Goal: Find specific page/section: Find specific page/section

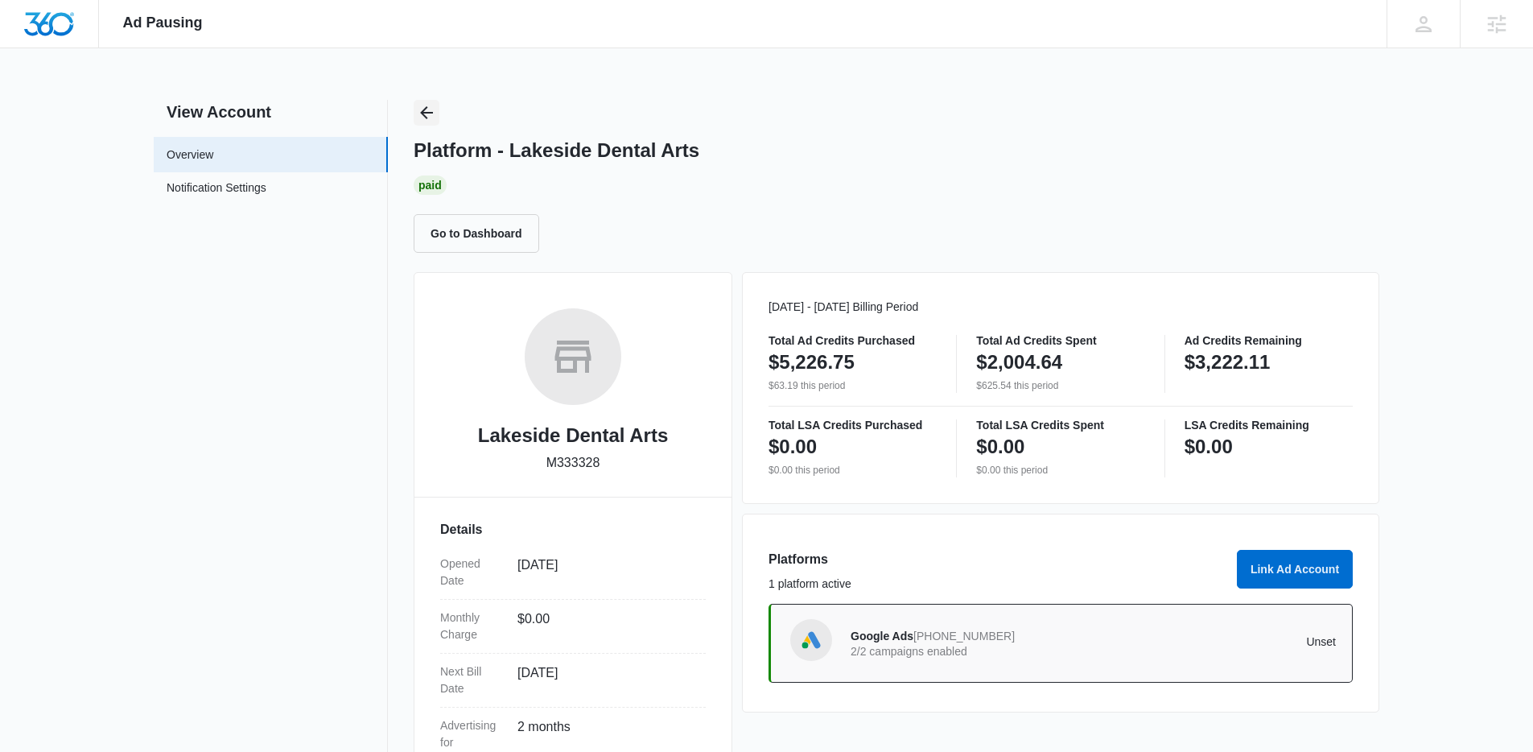
click at [429, 113] on icon "Back" at bounding box center [426, 112] width 19 height 19
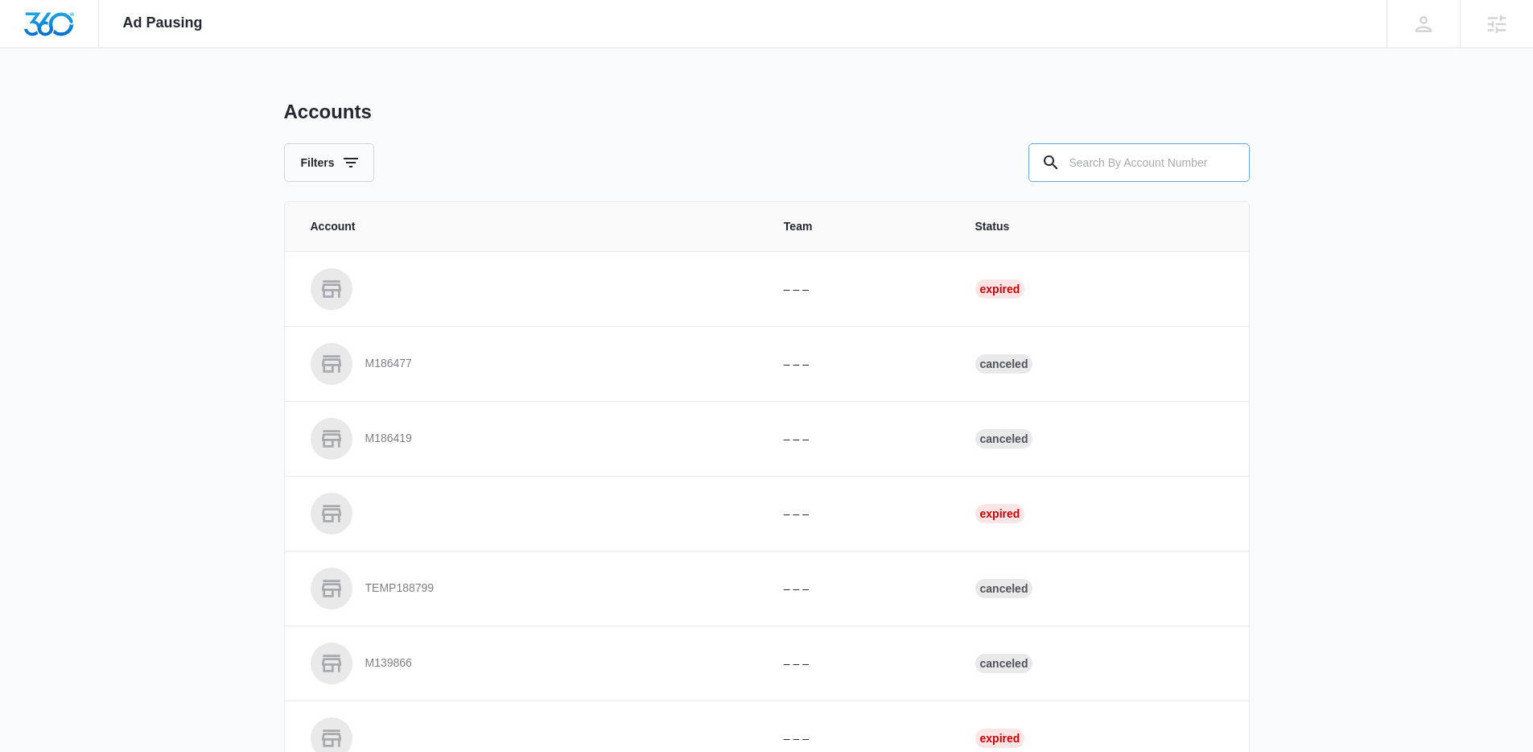
drag, startPoint x: 429, startPoint y: 113, endPoint x: 1144, endPoint y: 170, distance: 717.5
click at [1145, 171] on input "text" at bounding box center [1138, 162] width 221 height 39
paste input "M105938"
type input "M105938"
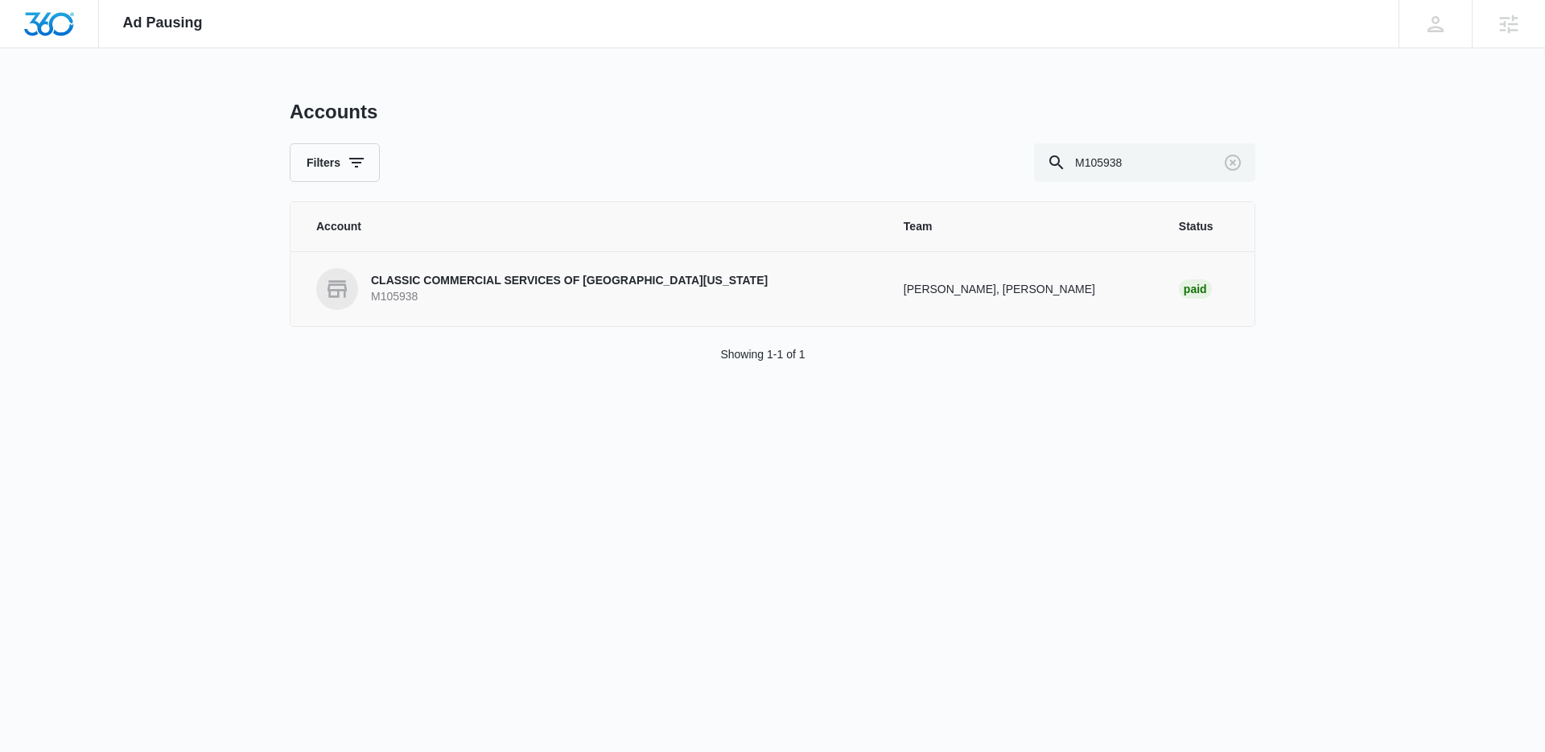
click at [422, 279] on p "CLASSIC COMMERCIAL SERVICES OF [GEOGRAPHIC_DATA][US_STATE]" at bounding box center [569, 281] width 397 height 16
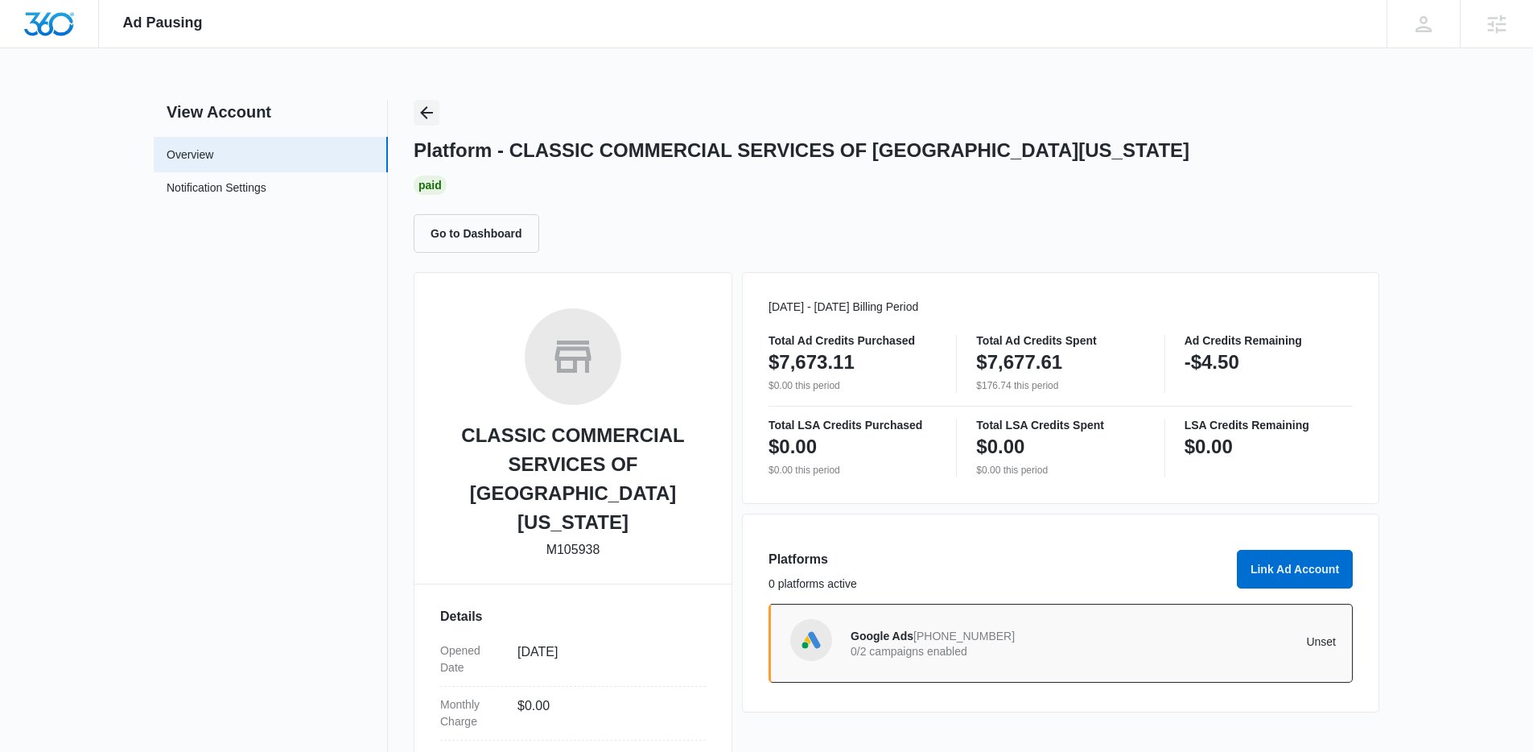
click at [426, 112] on icon "Back" at bounding box center [426, 112] width 13 height 13
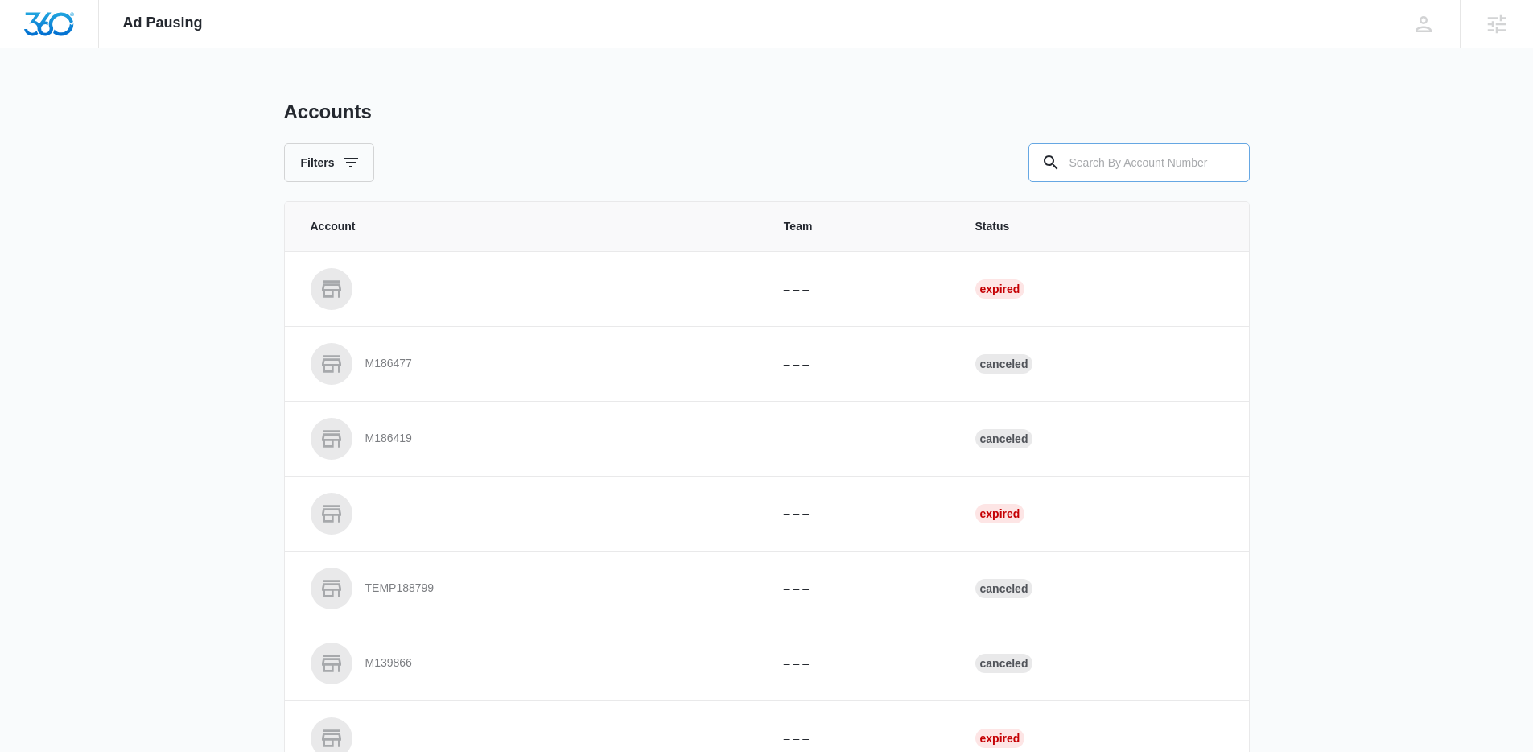
click at [1093, 146] on input "text" at bounding box center [1138, 162] width 221 height 39
paste input "M16162"
type input "M16162"
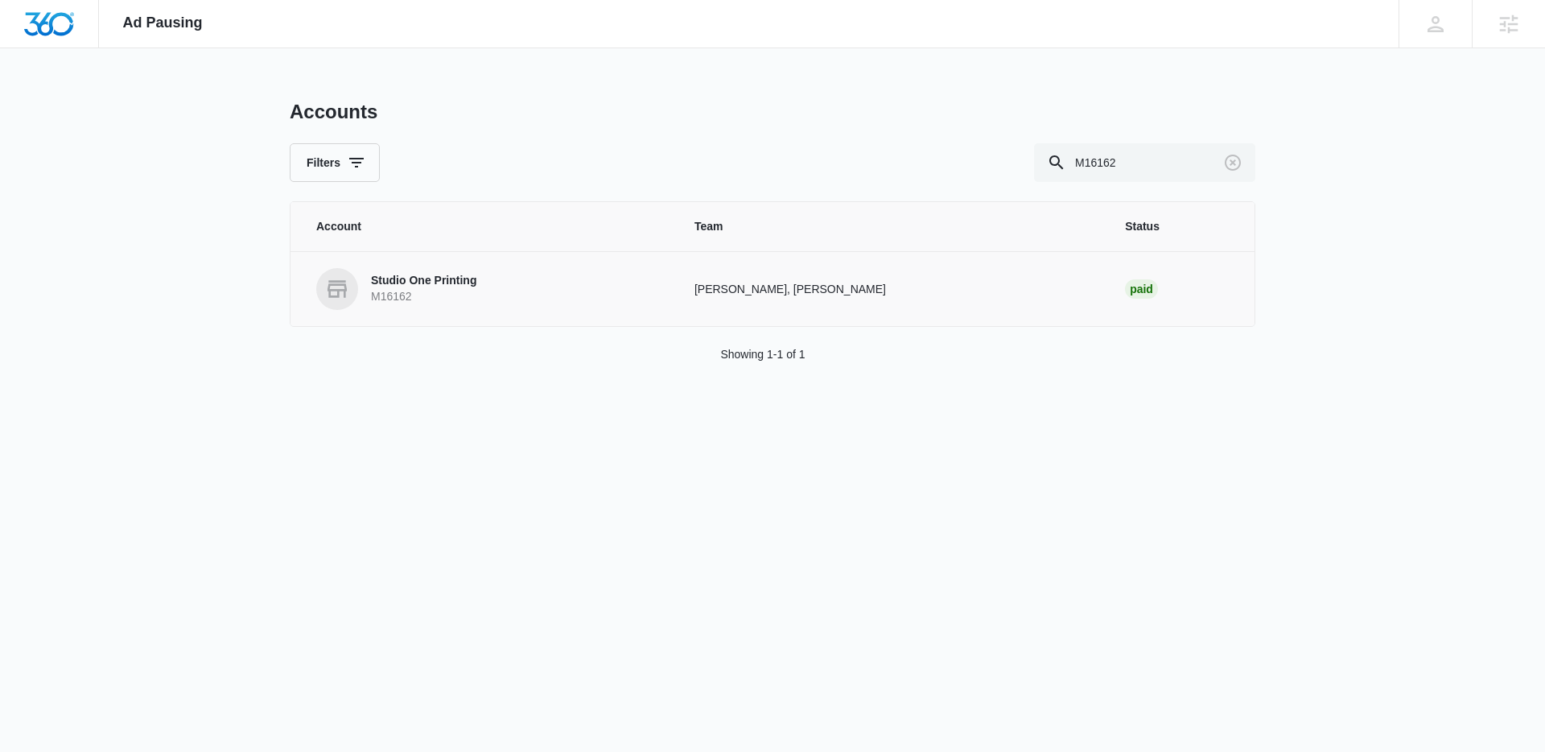
click at [445, 292] on p "M16162" at bounding box center [423, 297] width 105 height 16
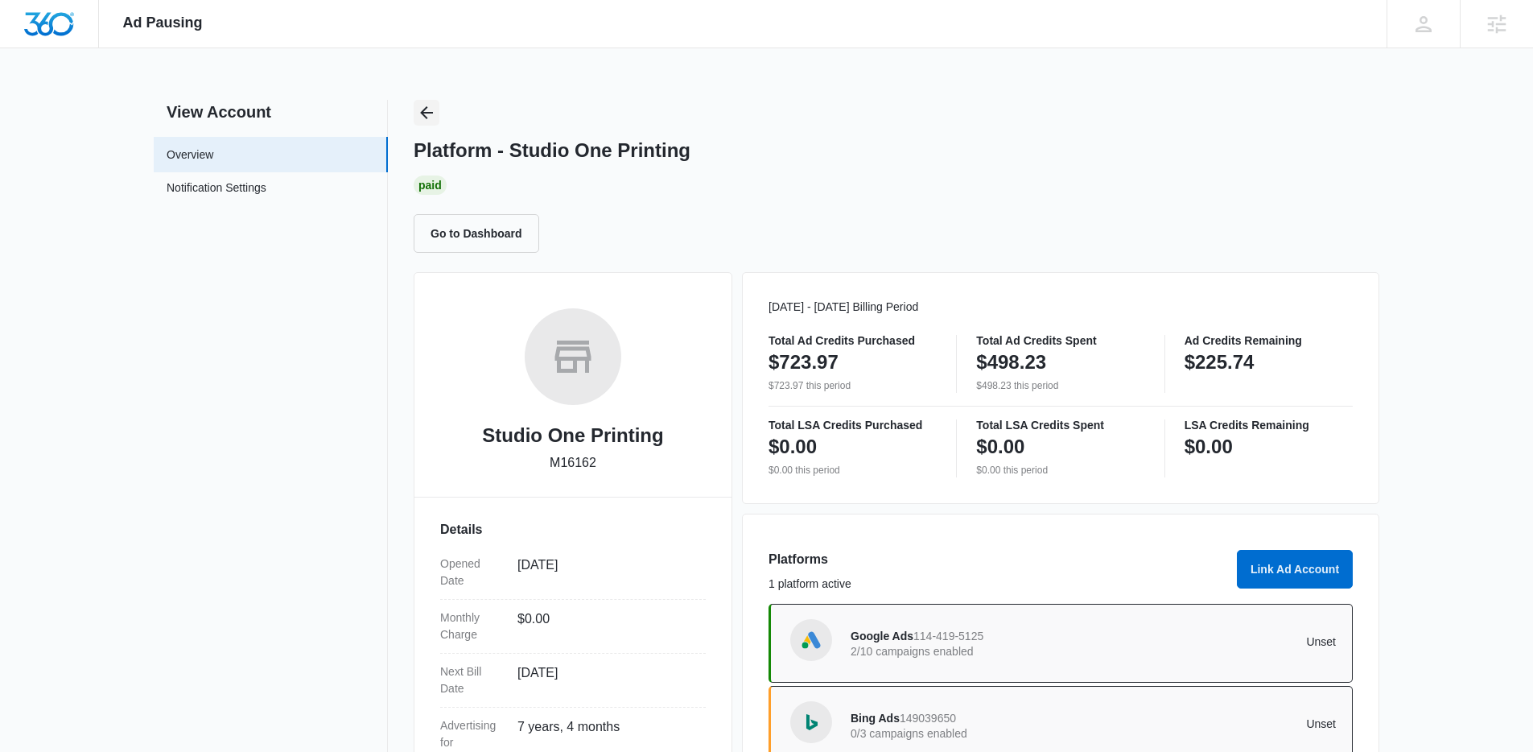
click at [418, 105] on icon "Back" at bounding box center [426, 112] width 19 height 19
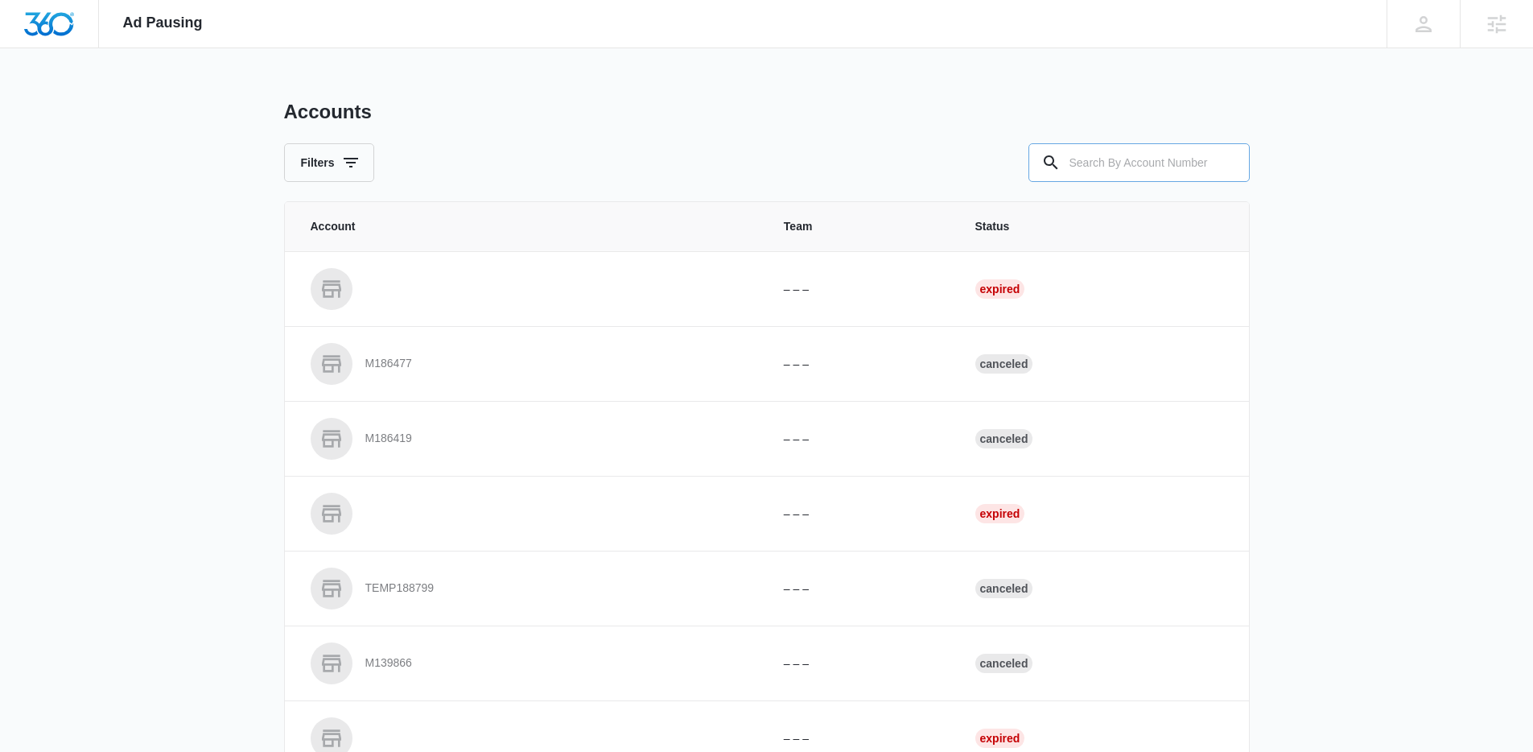
drag, startPoint x: 1140, startPoint y: 167, endPoint x: 1125, endPoint y: 169, distance: 15.5
click at [1128, 169] on input "text" at bounding box center [1138, 162] width 221 height 39
paste input "M15368"
type input "M15368"
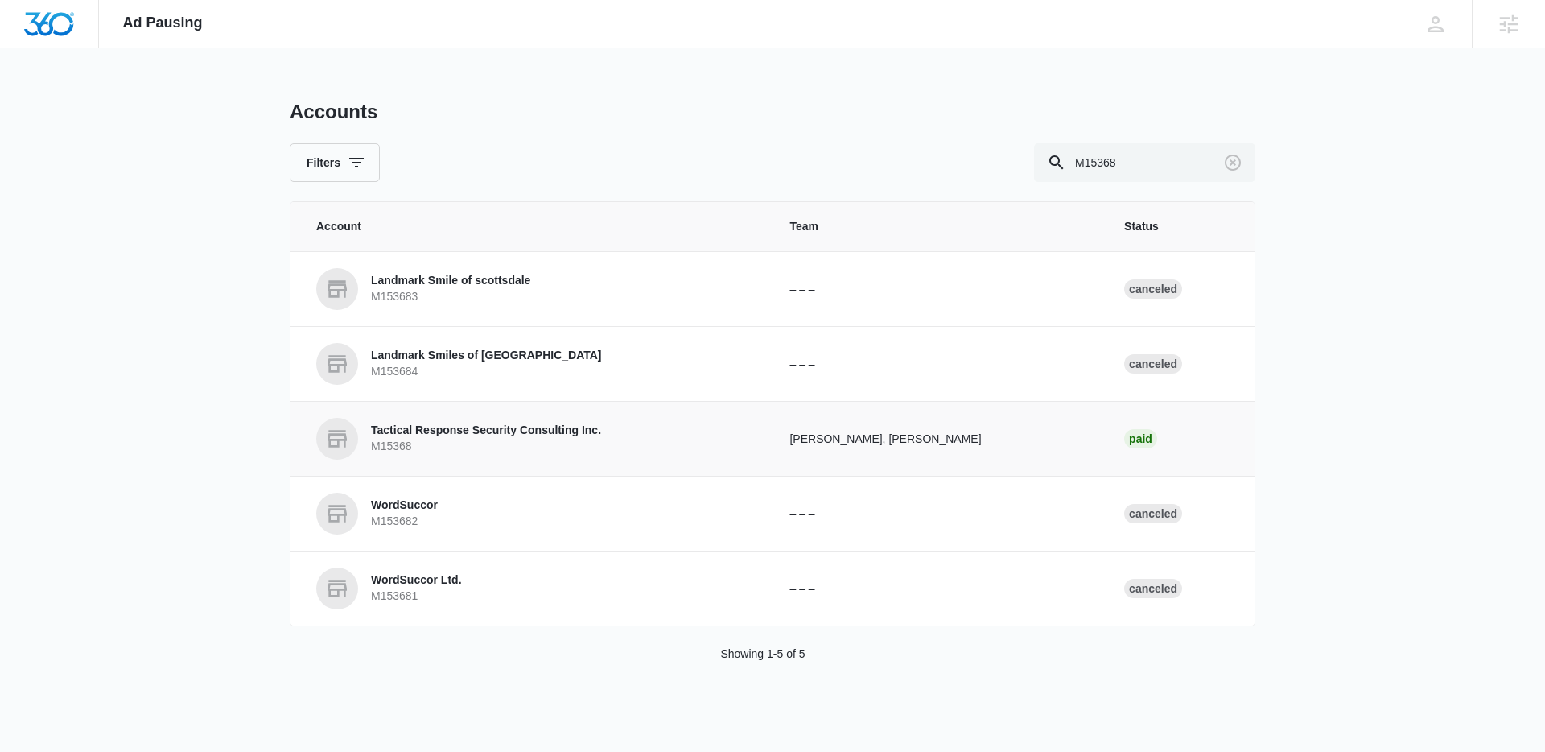
click at [455, 445] on p "M15368" at bounding box center [486, 447] width 230 height 16
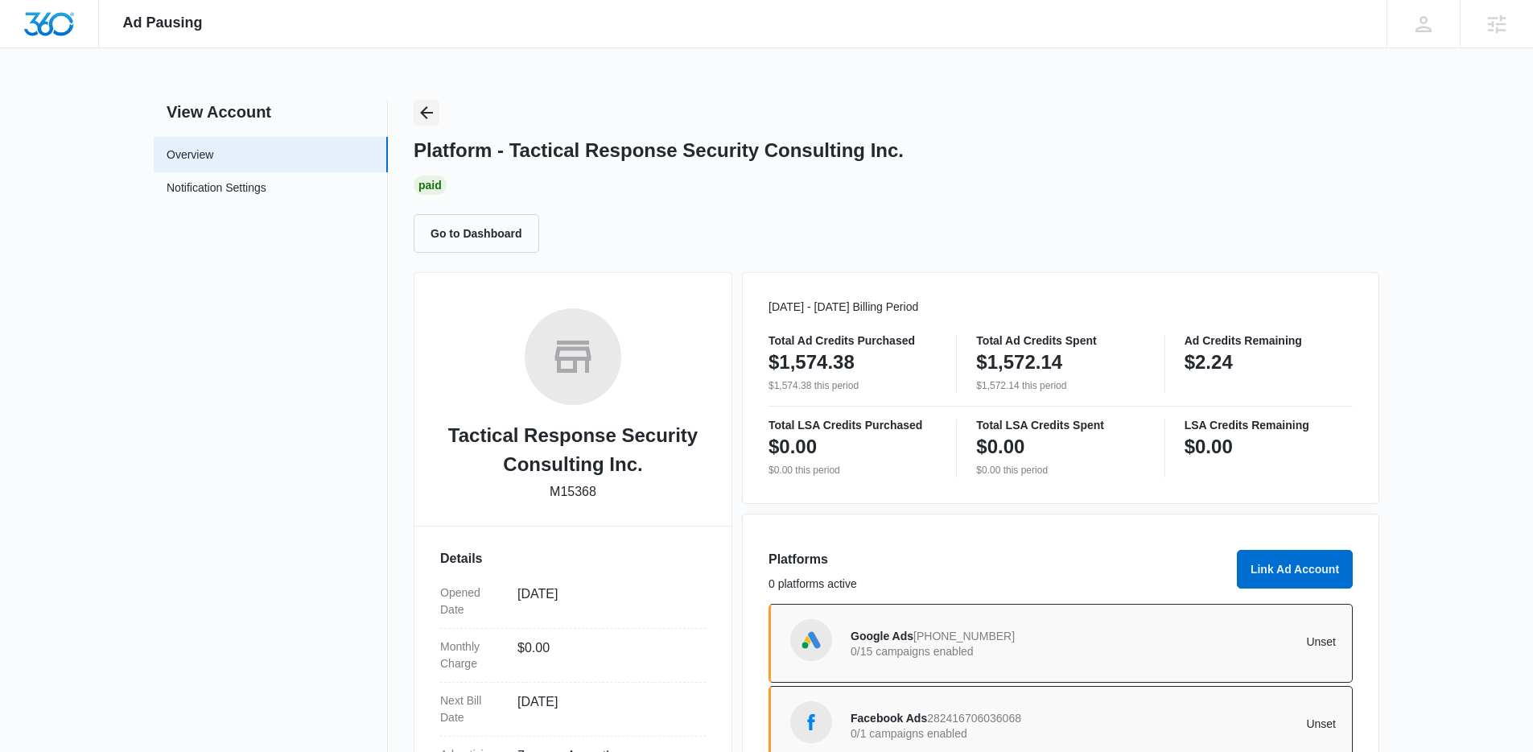
click at [434, 101] on button "Back" at bounding box center [427, 113] width 26 height 26
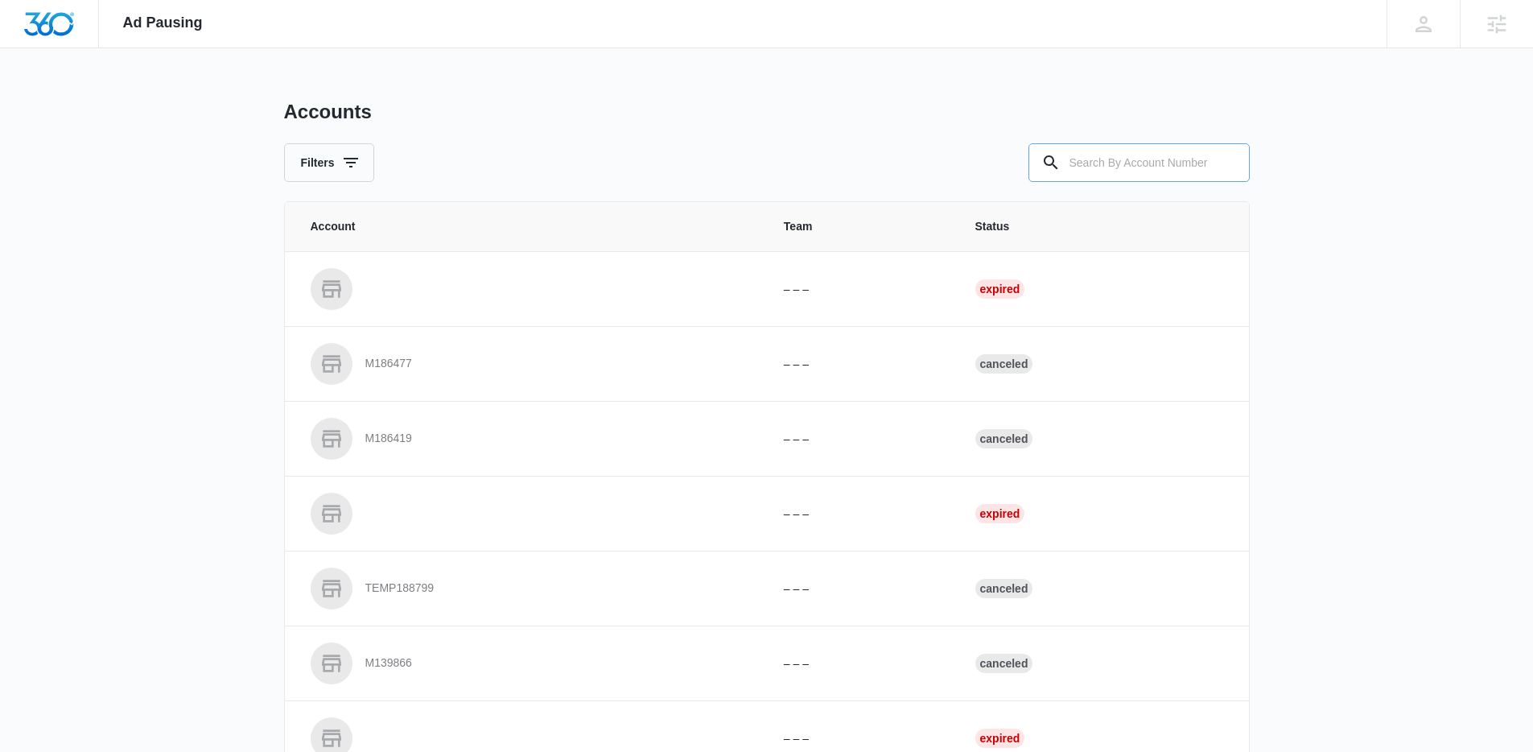
click at [1115, 168] on input "text" at bounding box center [1138, 162] width 221 height 39
paste input "M16178"
type input "M16178"
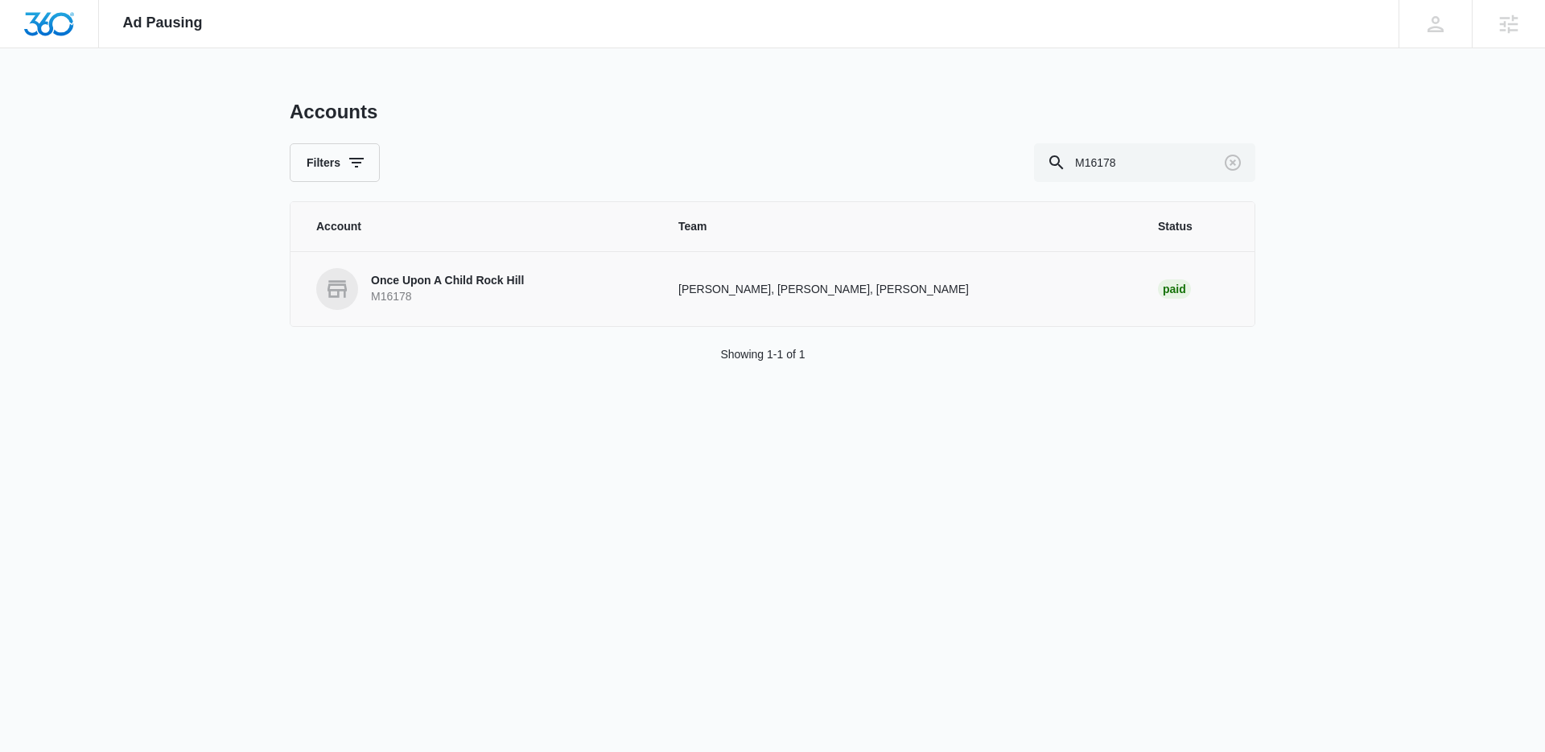
click at [434, 286] on p "Once Upon A Child Rock Hill" at bounding box center [447, 281] width 153 height 16
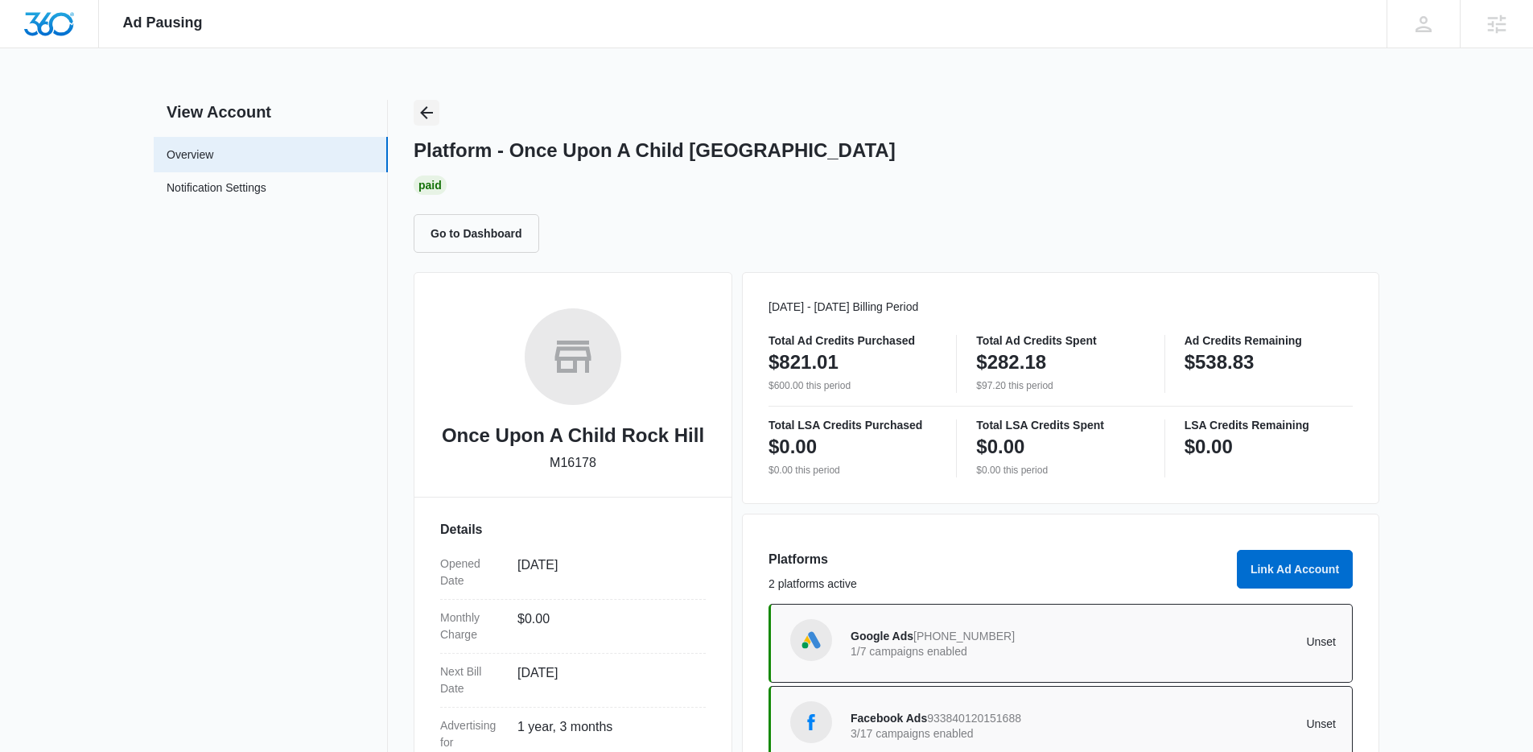
click at [419, 115] on icon "Back" at bounding box center [426, 112] width 19 height 19
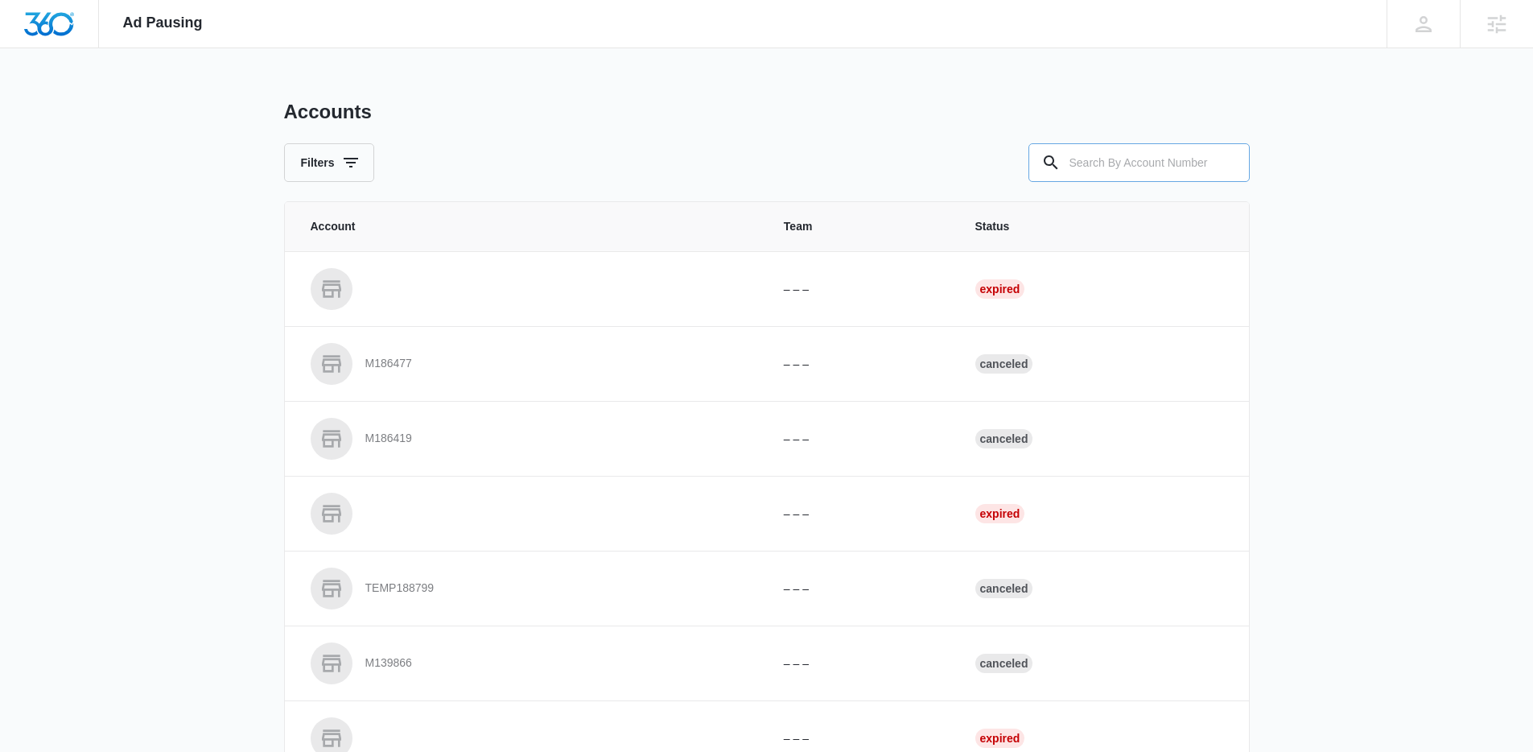
click at [1089, 171] on input "text" at bounding box center [1138, 162] width 221 height 39
paste input "M324561"
type input "M324561"
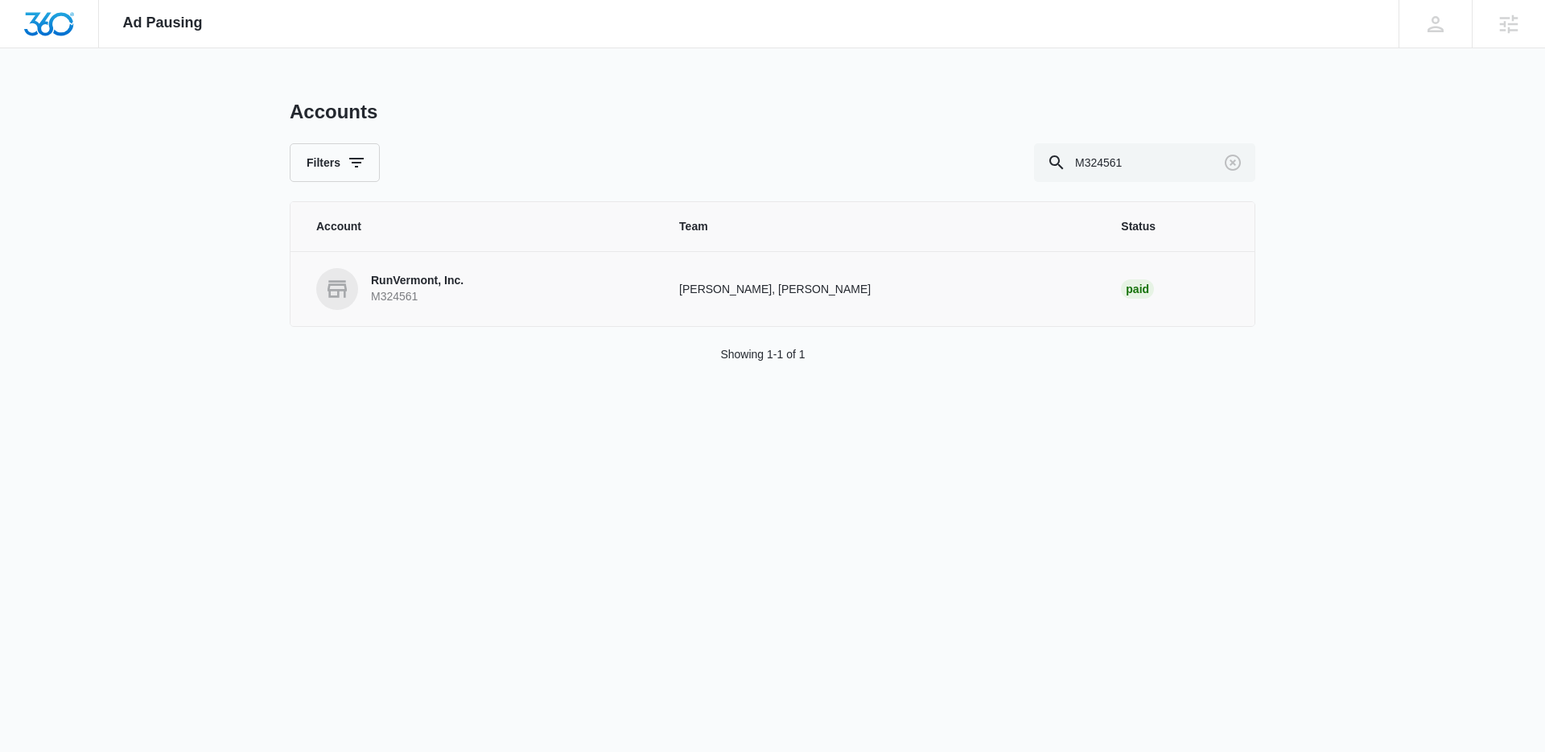
click at [458, 287] on p "RunVermont, Inc." at bounding box center [417, 281] width 93 height 16
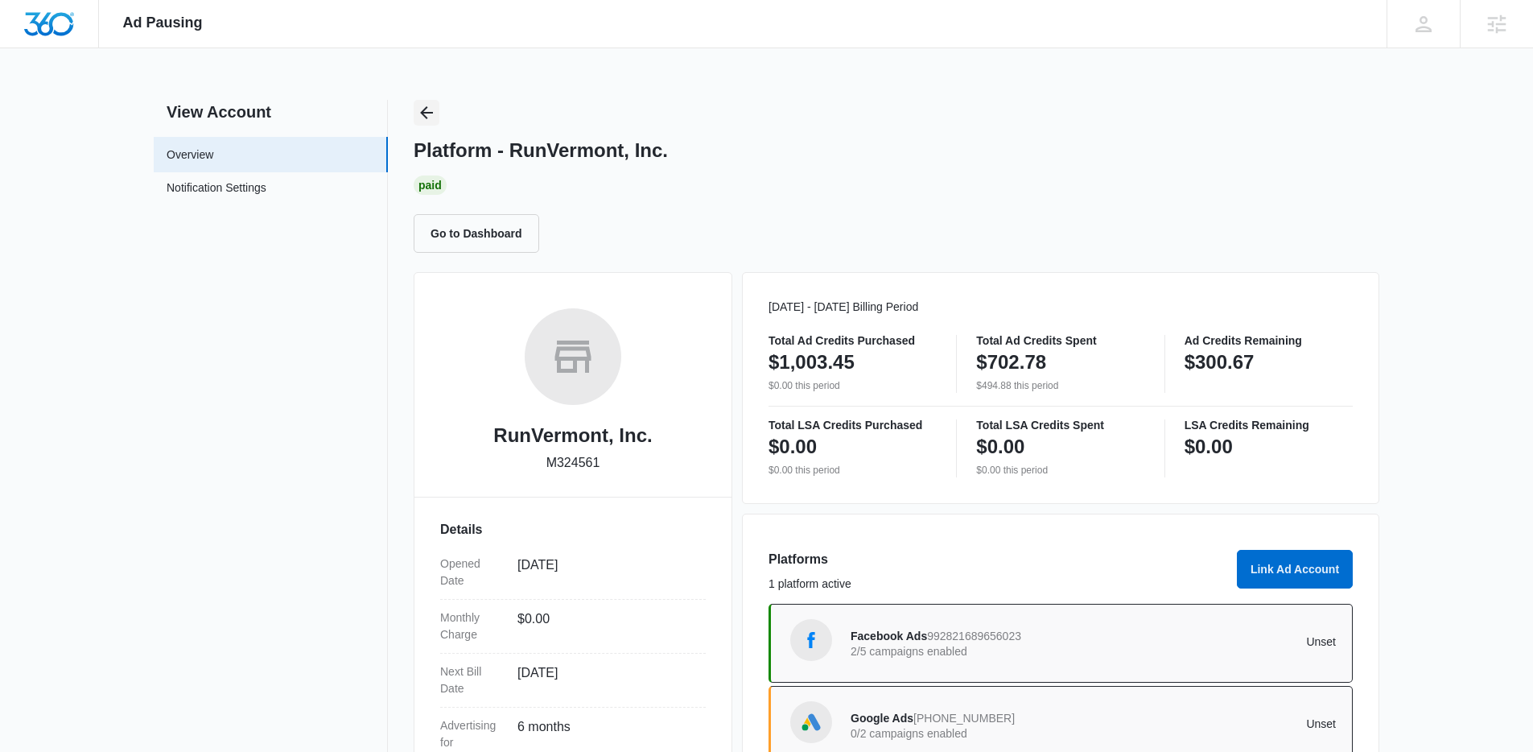
click at [434, 117] on icon "Back" at bounding box center [426, 112] width 19 height 19
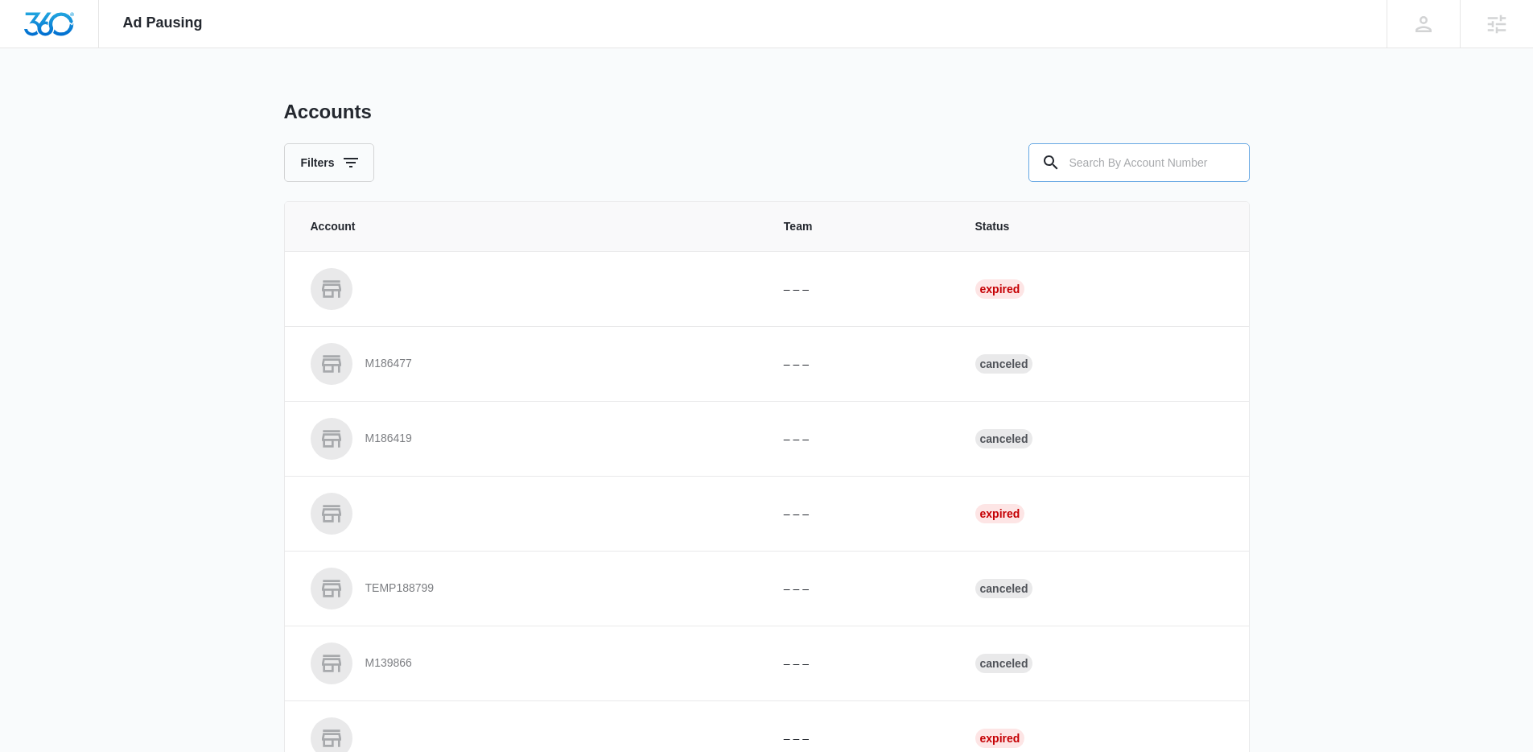
drag, startPoint x: 1122, startPoint y: 159, endPoint x: 1072, endPoint y: 165, distance: 50.2
click at [1095, 162] on input "text" at bounding box center [1138, 162] width 221 height 39
paste input "M52102"
type input "M52102"
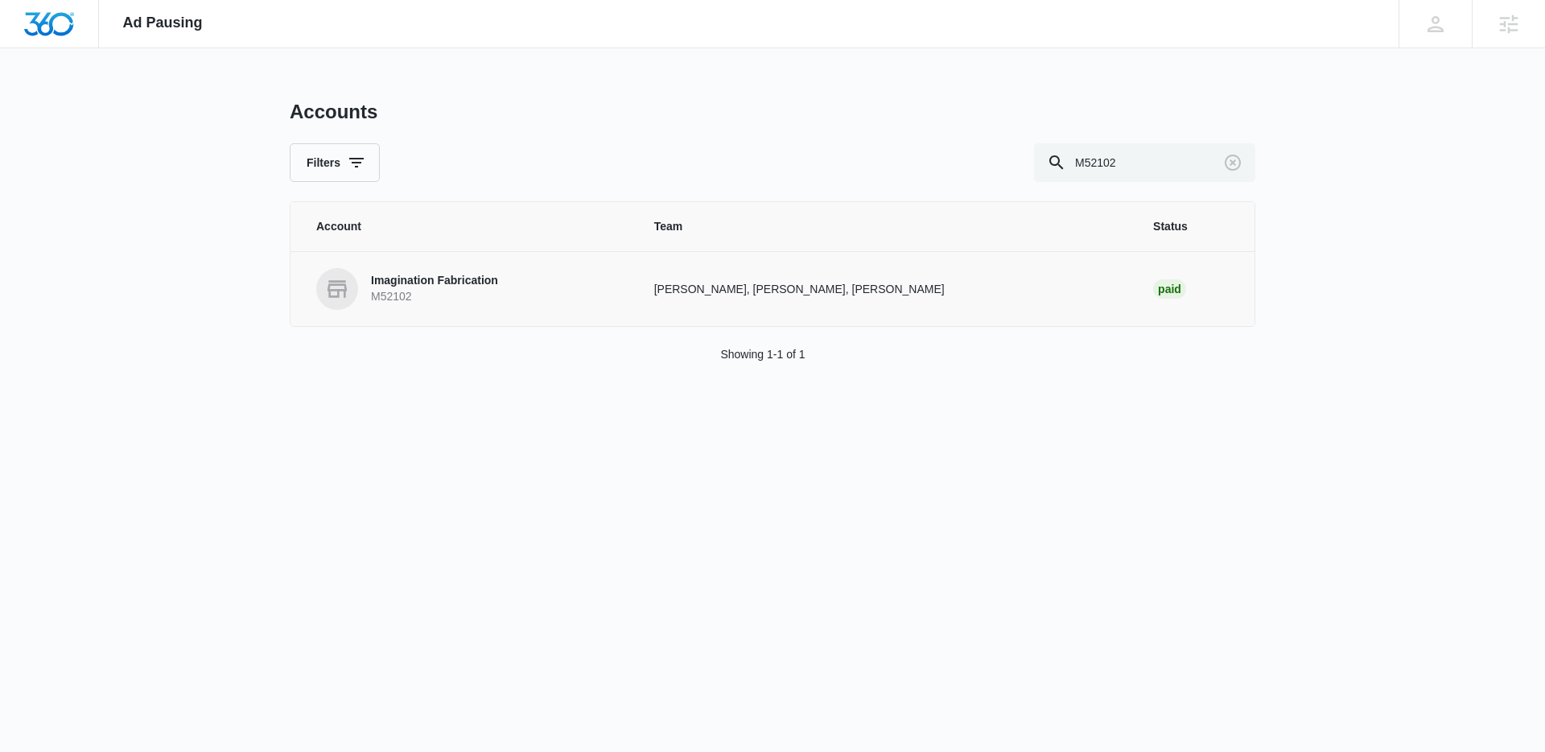
click at [390, 294] on p "M52102" at bounding box center [434, 297] width 127 height 16
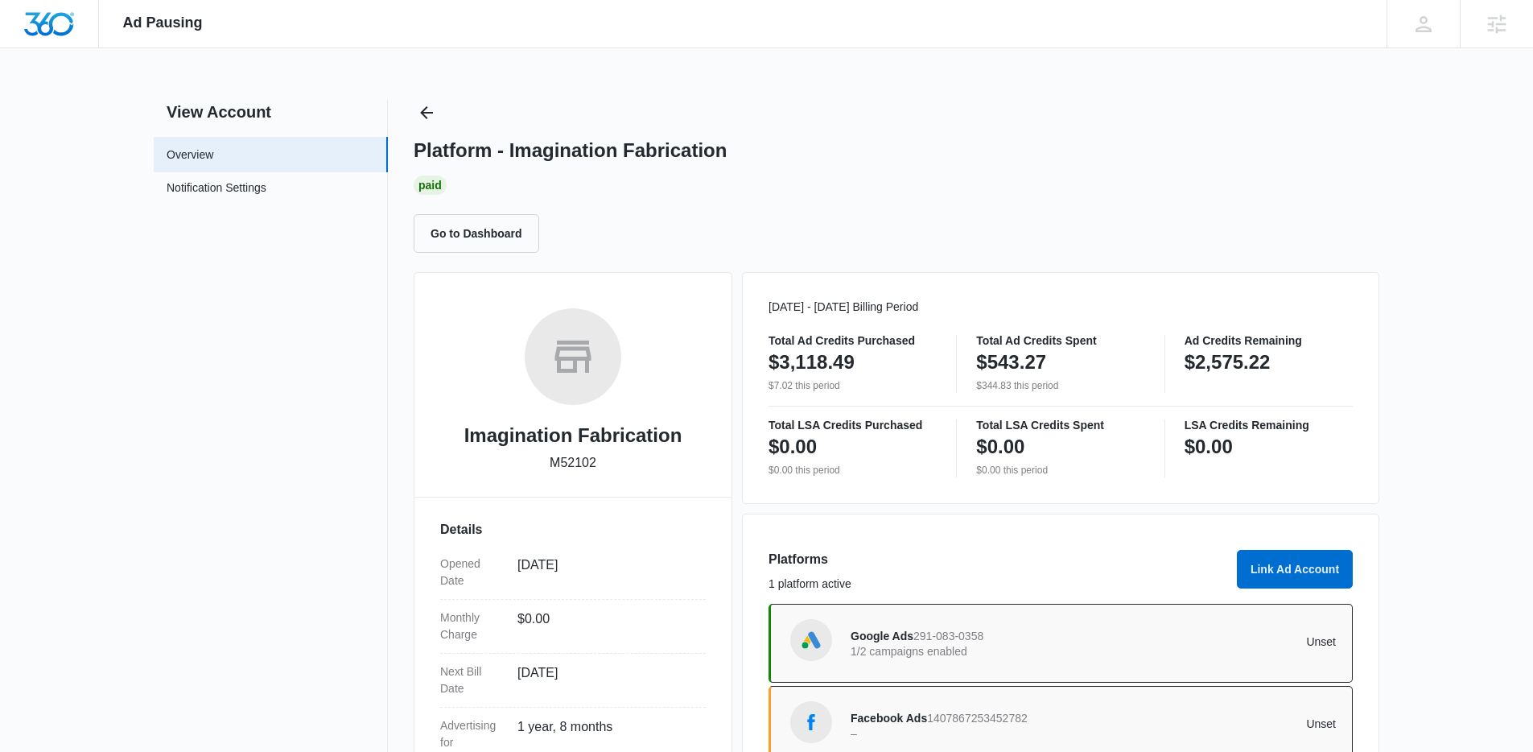
click at [439, 114] on div "Platform - Imagination Fabrication Paid Go to Dashboard" at bounding box center [897, 176] width 966 height 153
click at [421, 109] on icon "Back" at bounding box center [426, 112] width 19 height 19
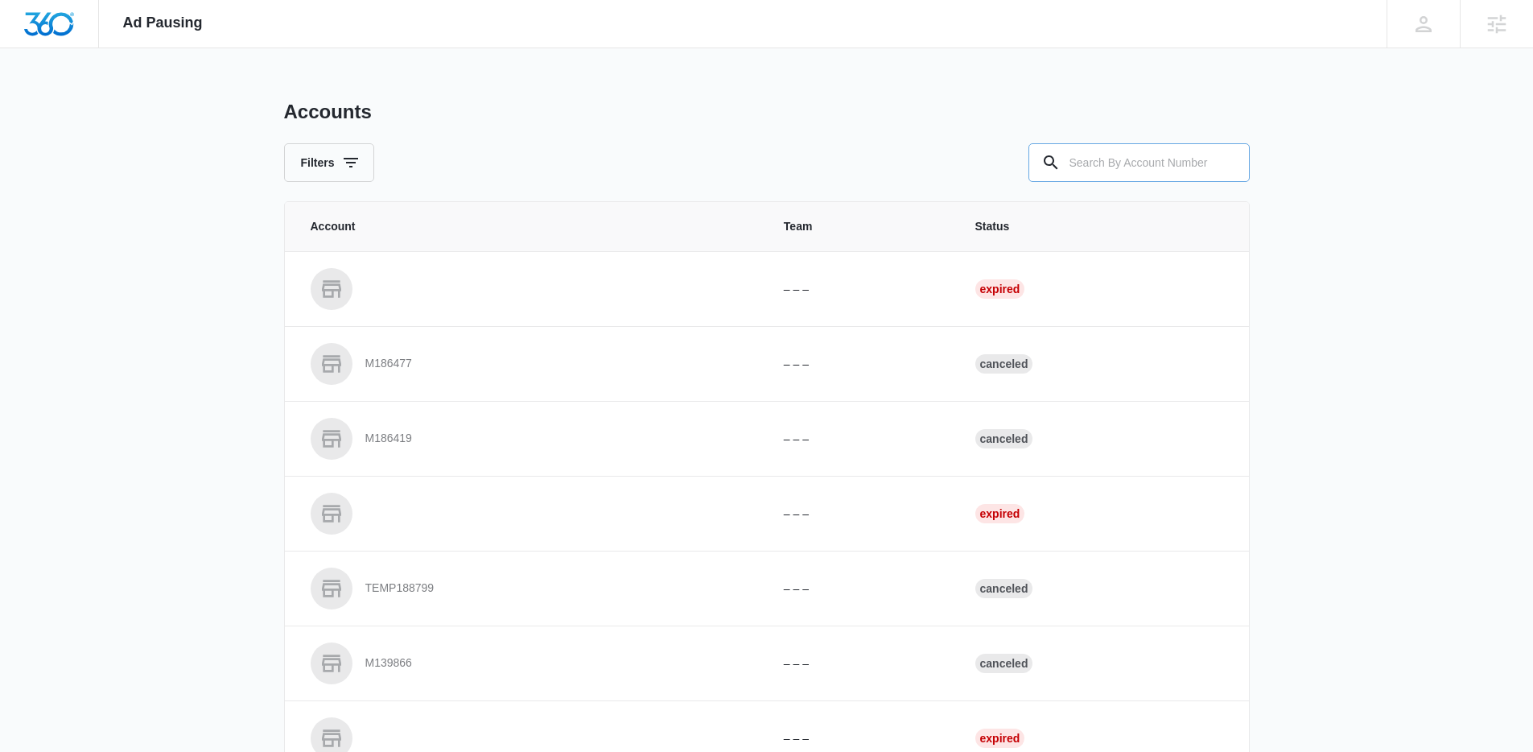
click at [1123, 158] on input "text" at bounding box center [1138, 162] width 221 height 39
paste input "M31015"
type input "M31015"
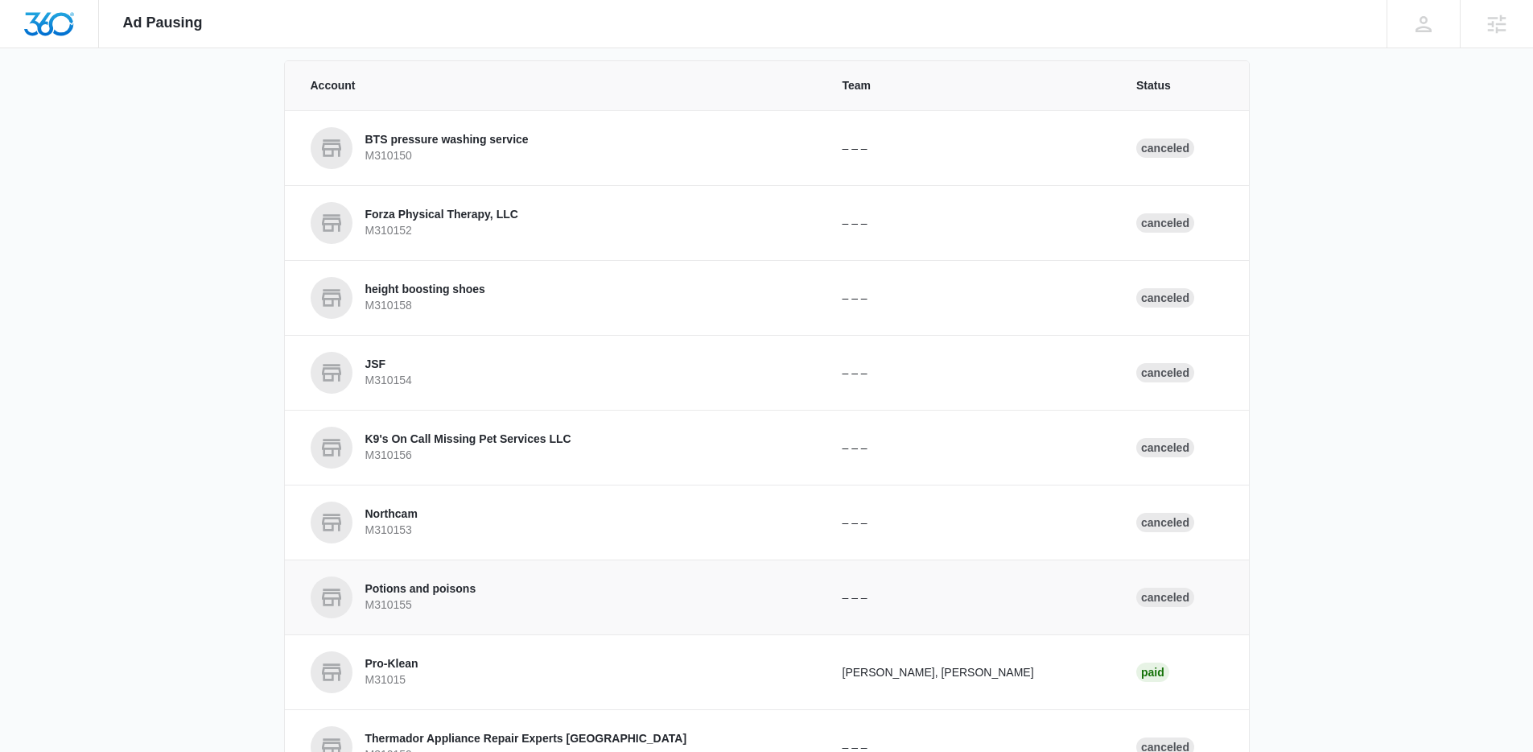
scroll to position [337, 0]
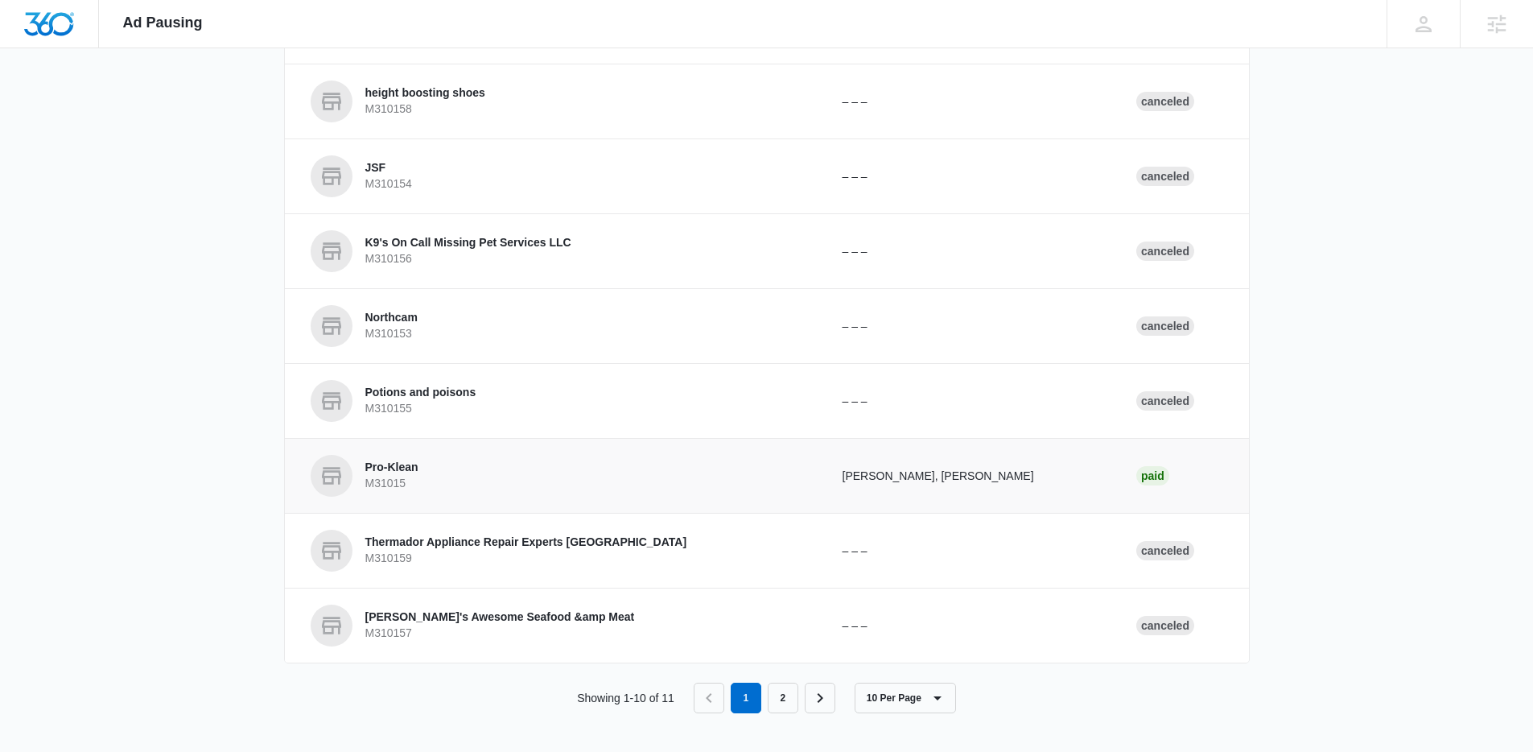
click at [458, 466] on link "Pro-Klean M31015" at bounding box center [557, 476] width 493 height 42
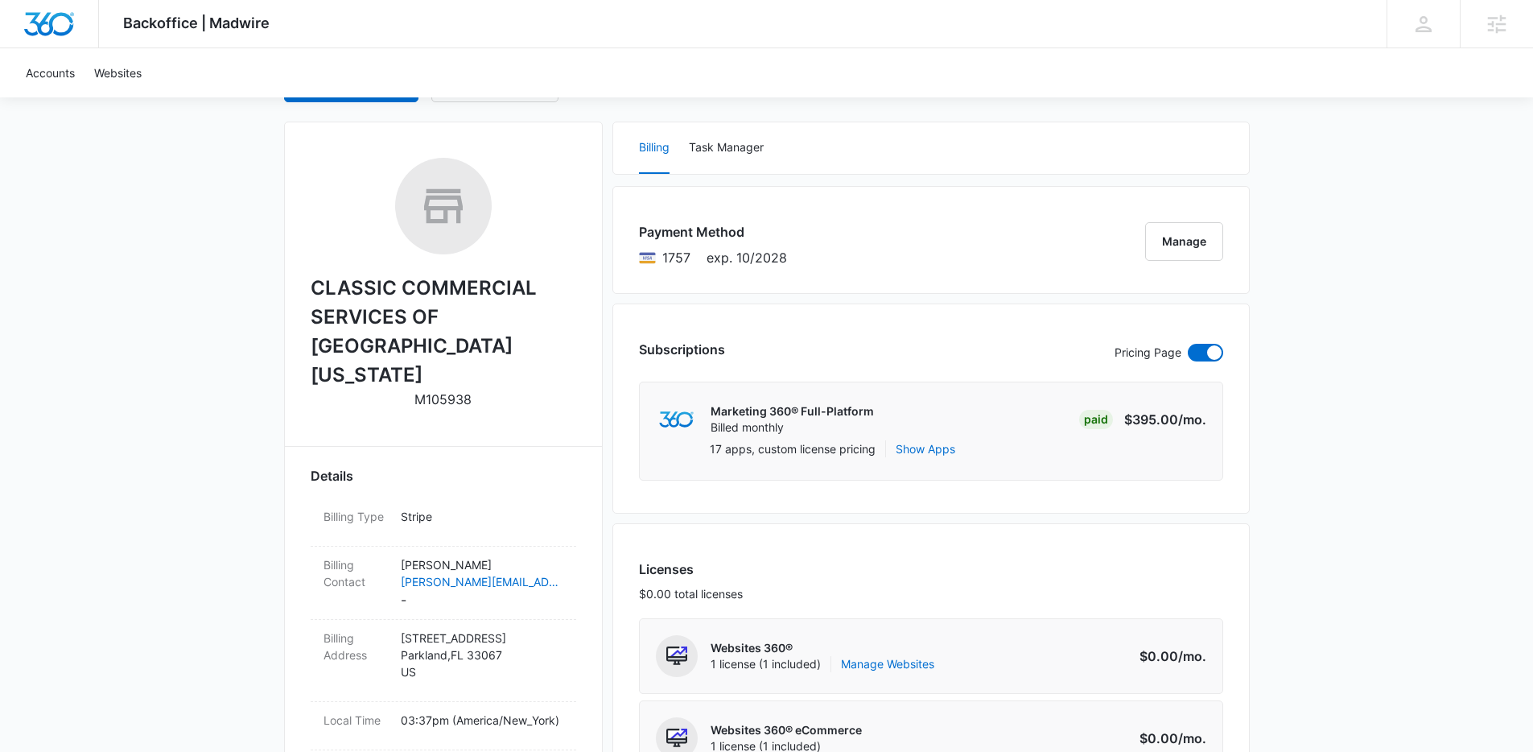
scroll to position [197, 0]
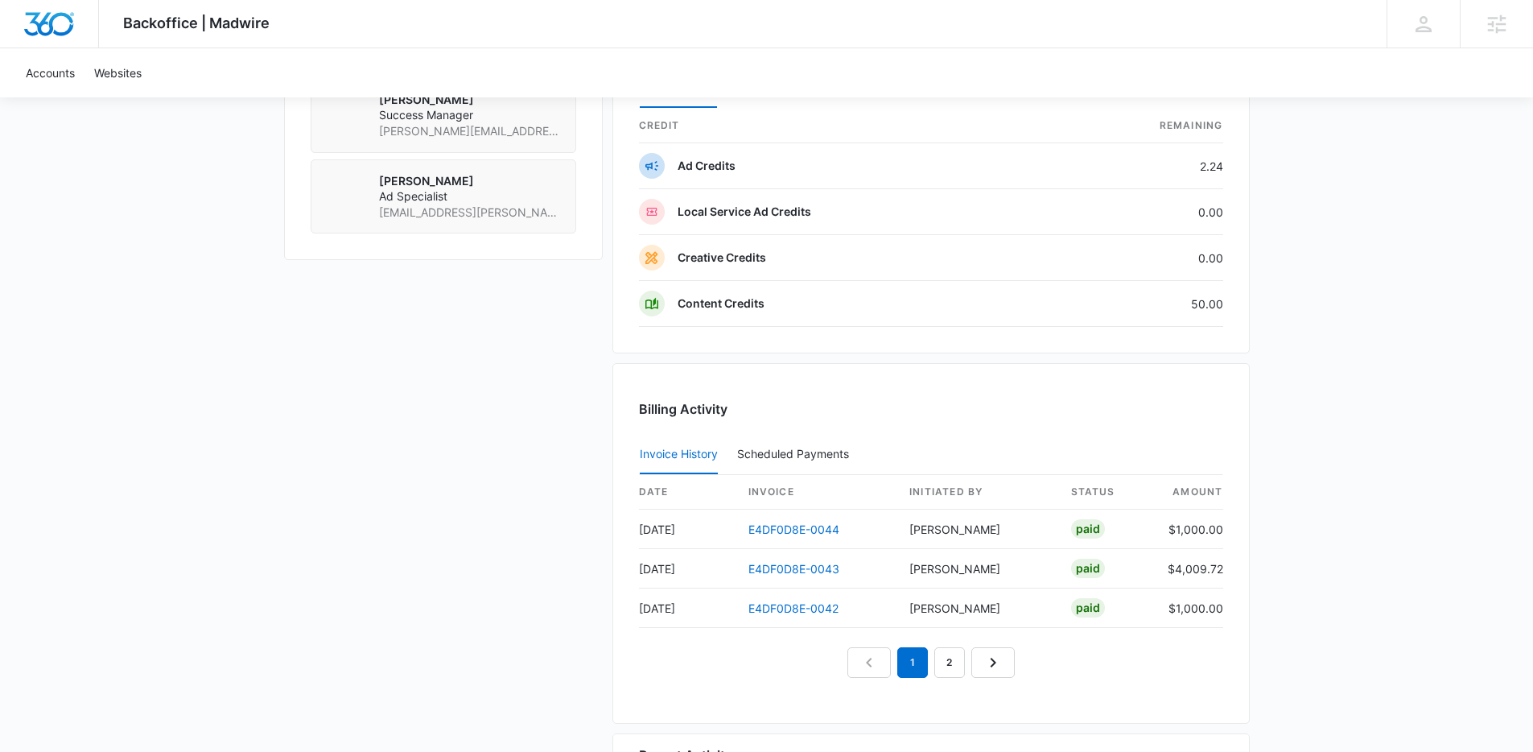
scroll to position [1469, 0]
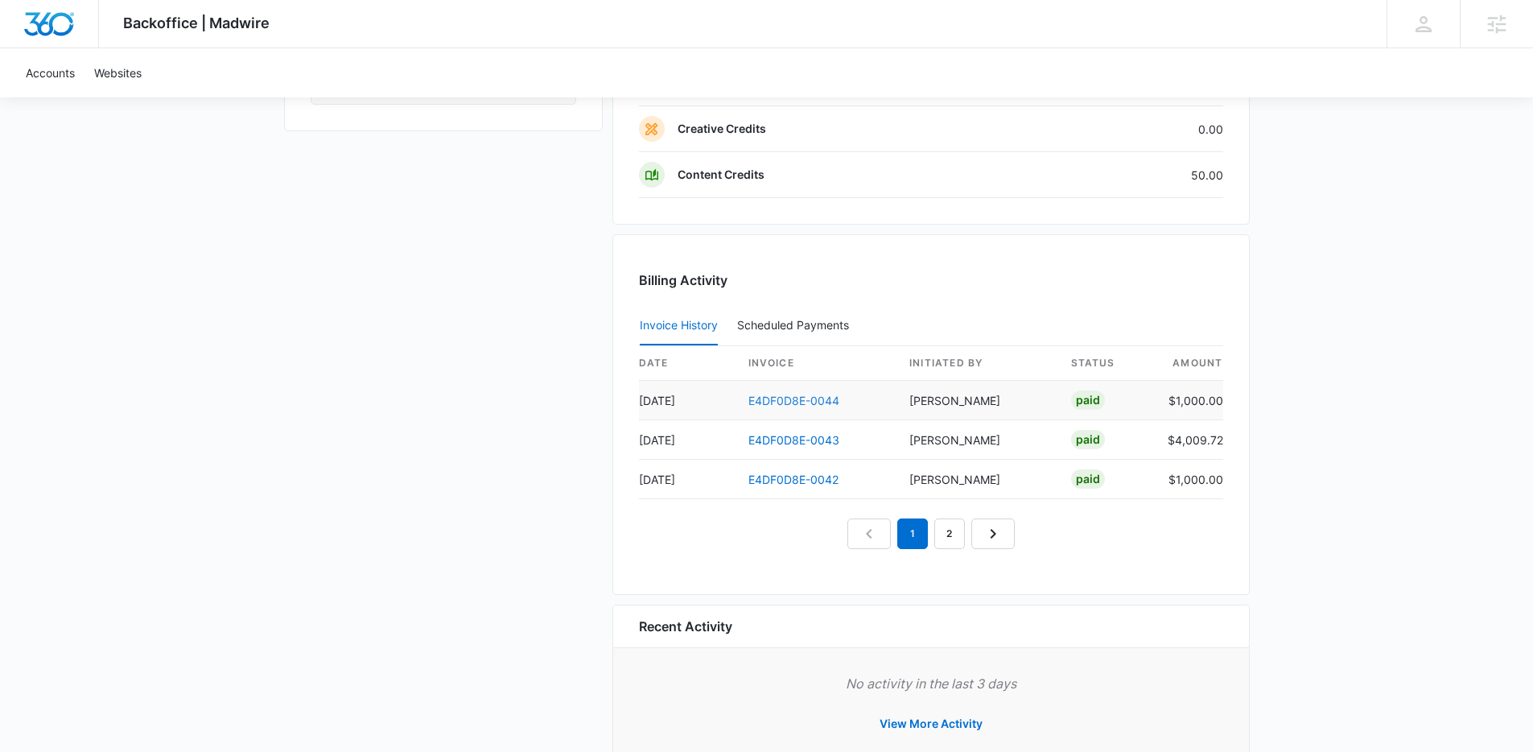
click at [796, 399] on link "E4DF0D8E-0044" at bounding box center [793, 400] width 91 height 14
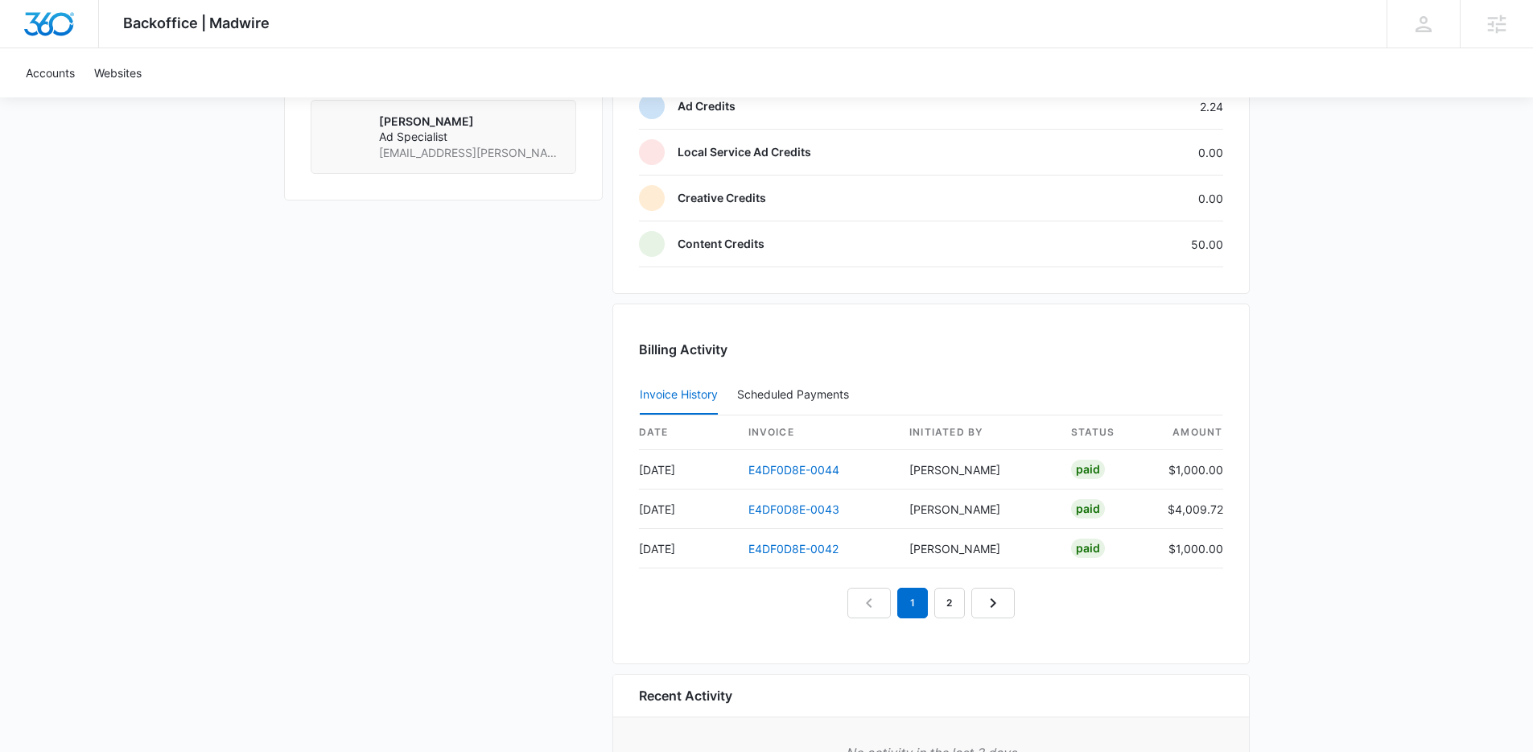
scroll to position [1517, 0]
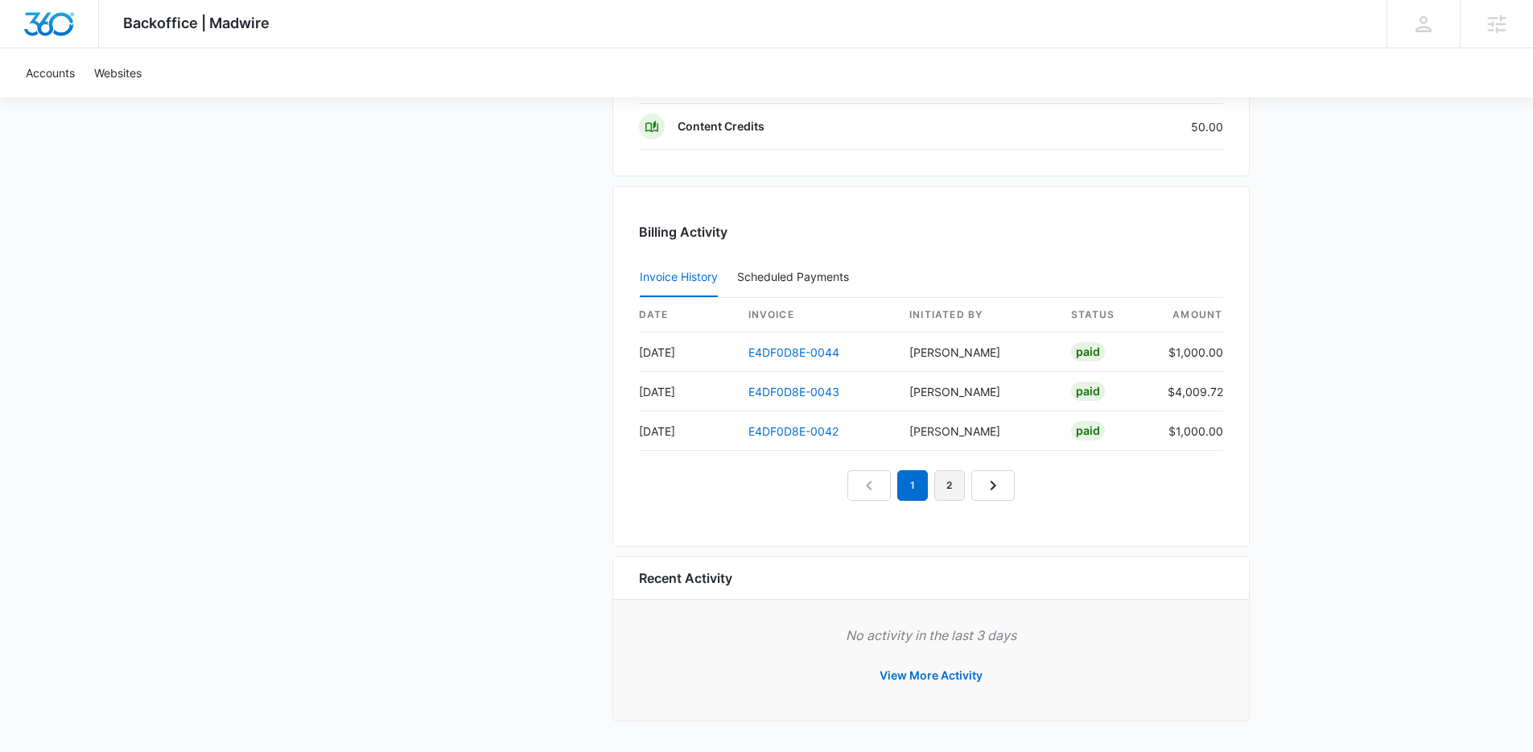
click at [950, 488] on link "2" at bounding box center [949, 485] width 31 height 31
click at [917, 484] on em "2" at bounding box center [931, 485] width 31 height 31
click at [899, 488] on link "1" at bounding box center [894, 485] width 31 height 31
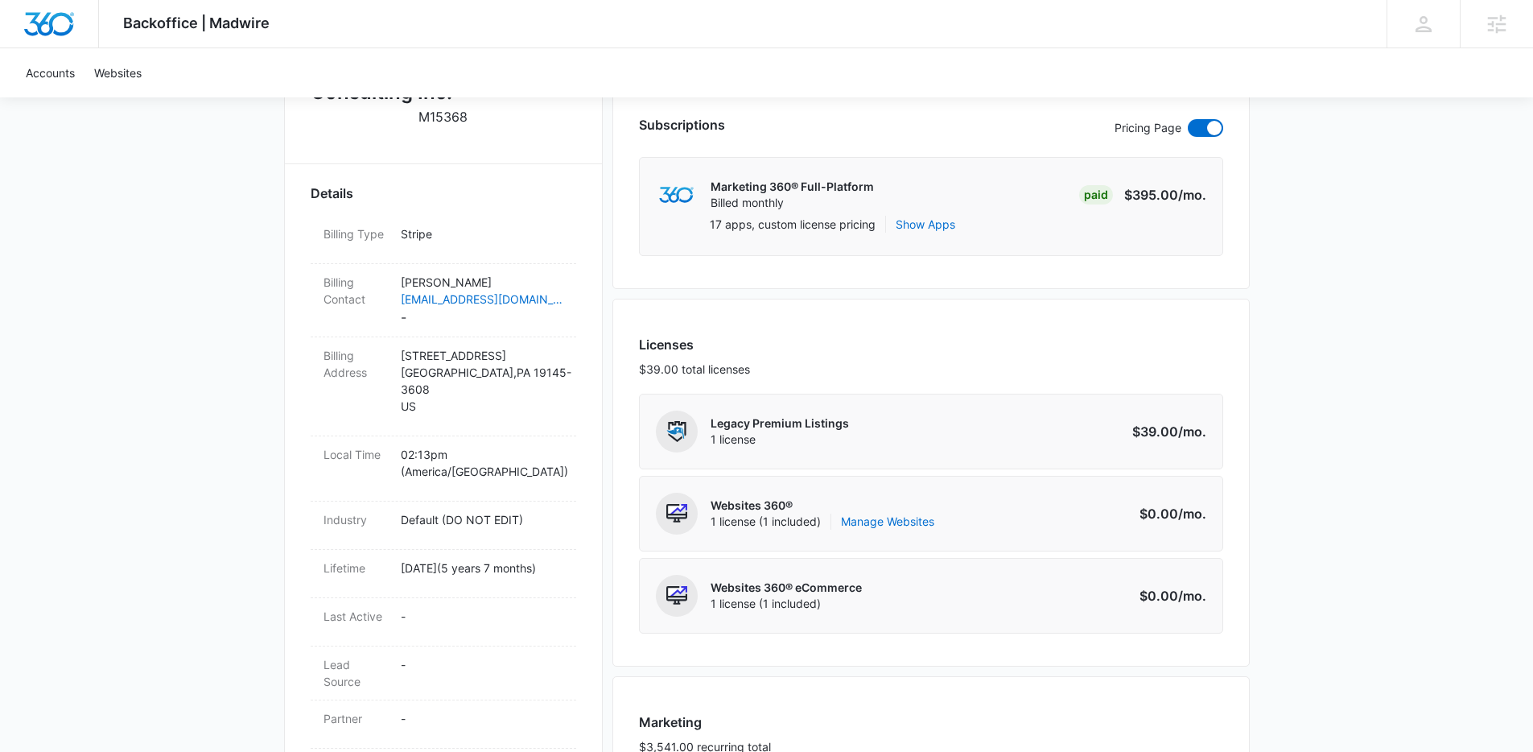
scroll to position [0, 0]
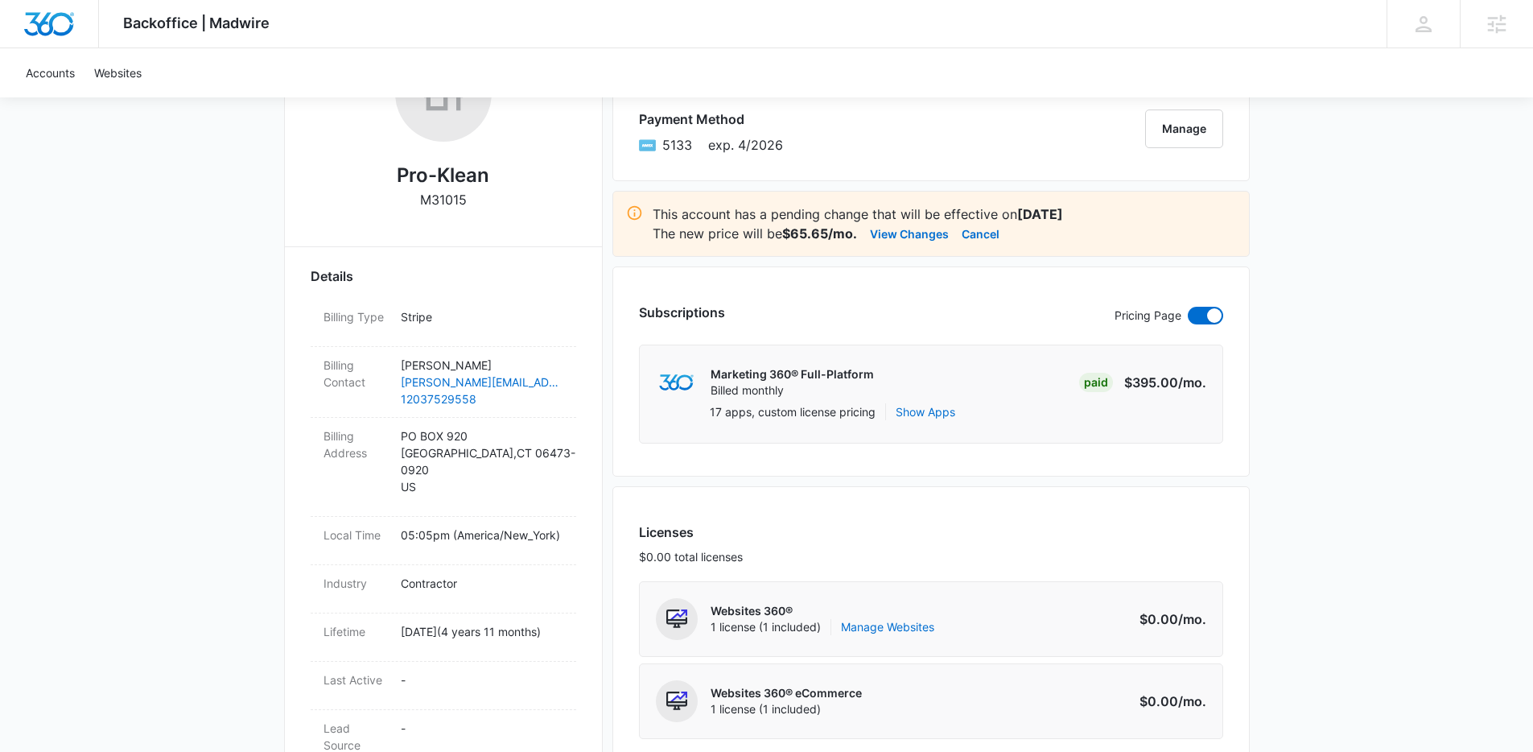
scroll to position [298, 0]
